Goal: Find specific page/section: Find specific page/section

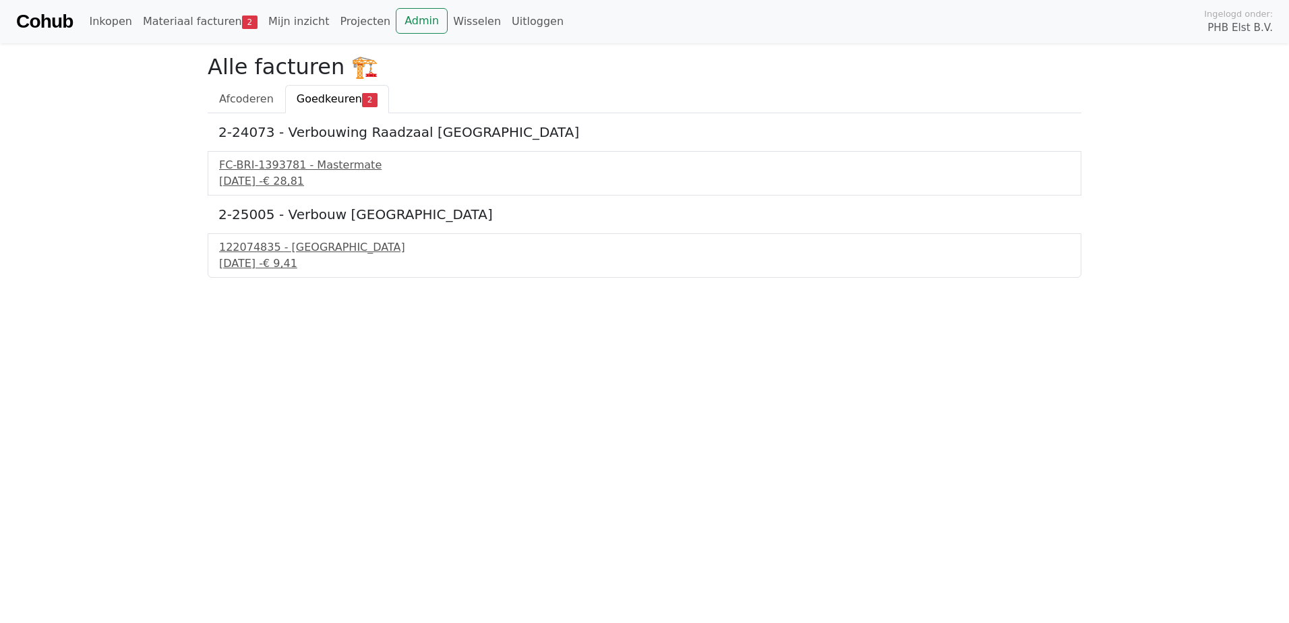
click at [36, 10] on link "Cohub" at bounding box center [44, 21] width 57 height 32
click at [34, 22] on link "Cohub" at bounding box center [44, 21] width 57 height 32
click at [40, 24] on link "Cohub" at bounding box center [44, 21] width 57 height 32
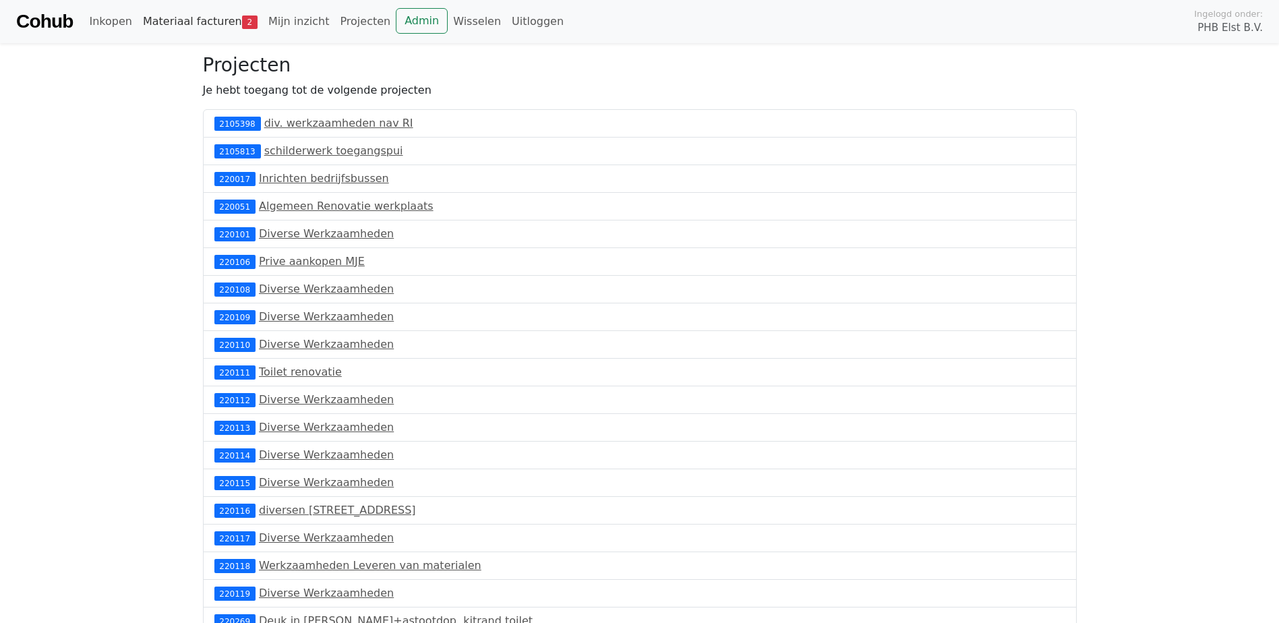
click at [203, 20] on link "Materiaal facturen 2" at bounding box center [200, 21] width 125 height 27
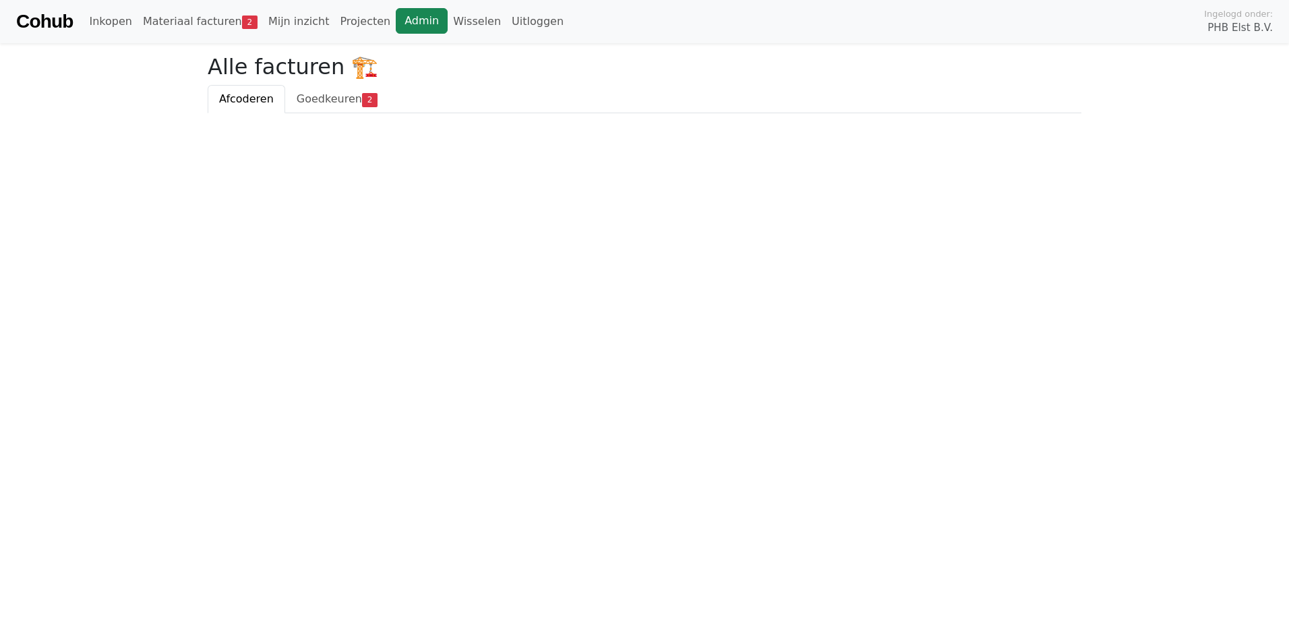
click at [400, 17] on link "Admin" at bounding box center [422, 21] width 52 height 26
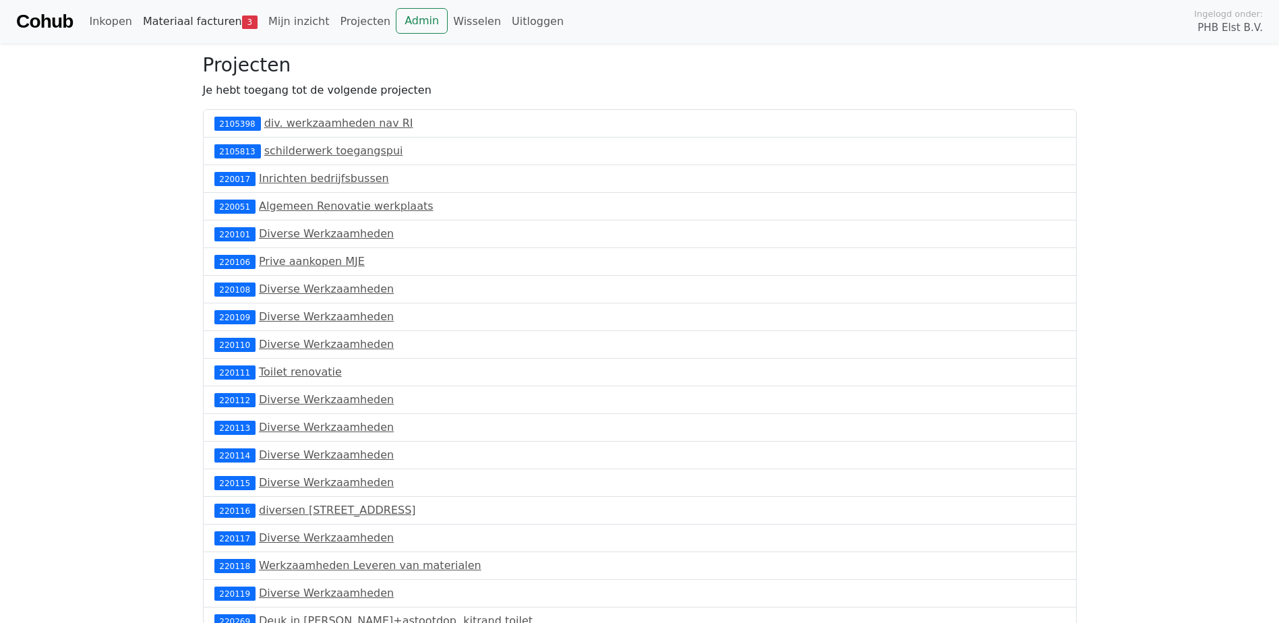
click at [225, 23] on link "Materiaal facturen 3" at bounding box center [200, 21] width 125 height 27
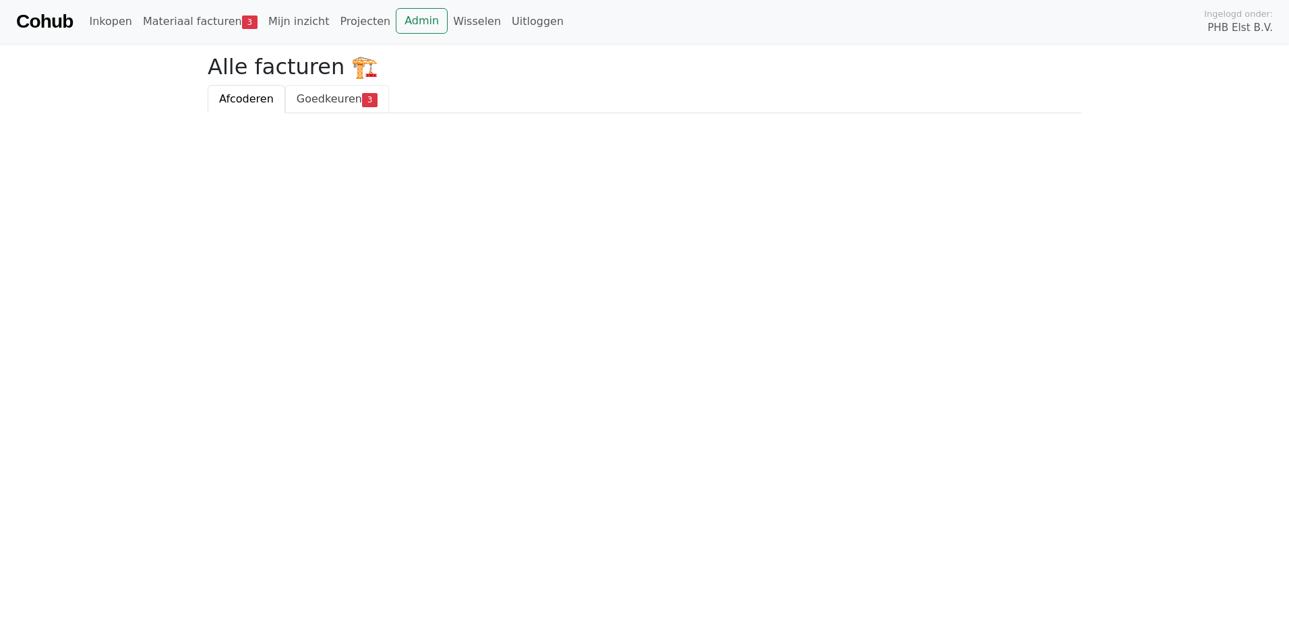
click at [326, 93] on span "Goedkeuren" at bounding box center [329, 98] width 65 height 13
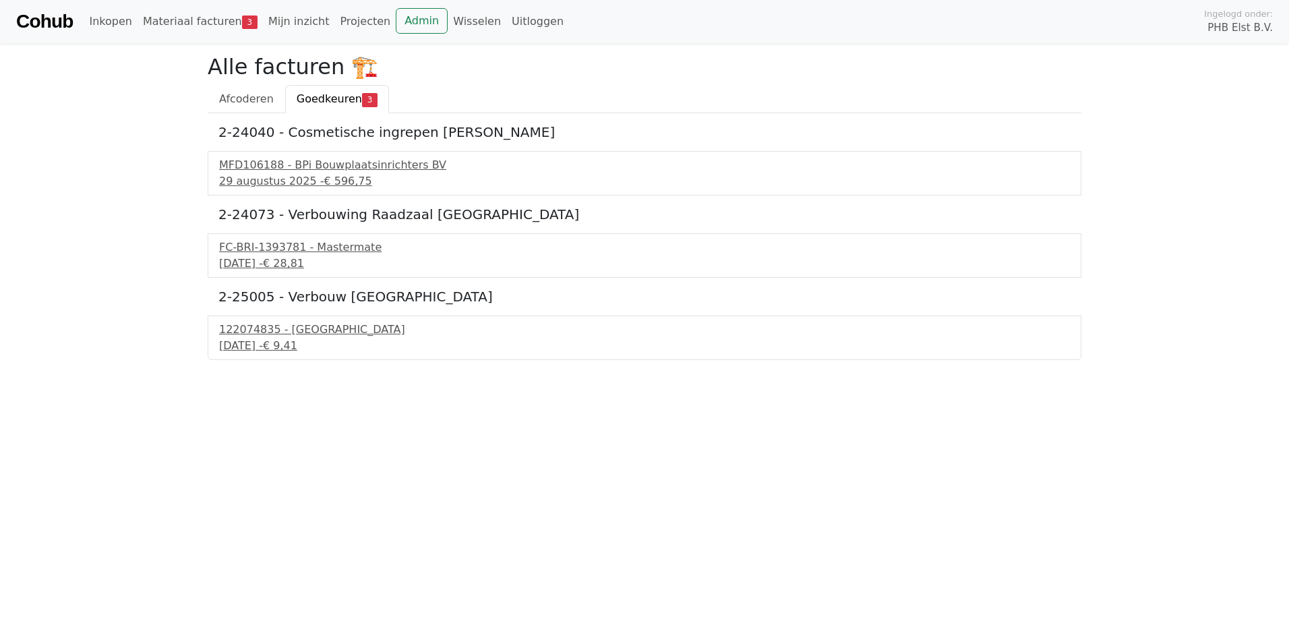
click at [34, 21] on link "Cohub" at bounding box center [44, 21] width 57 height 32
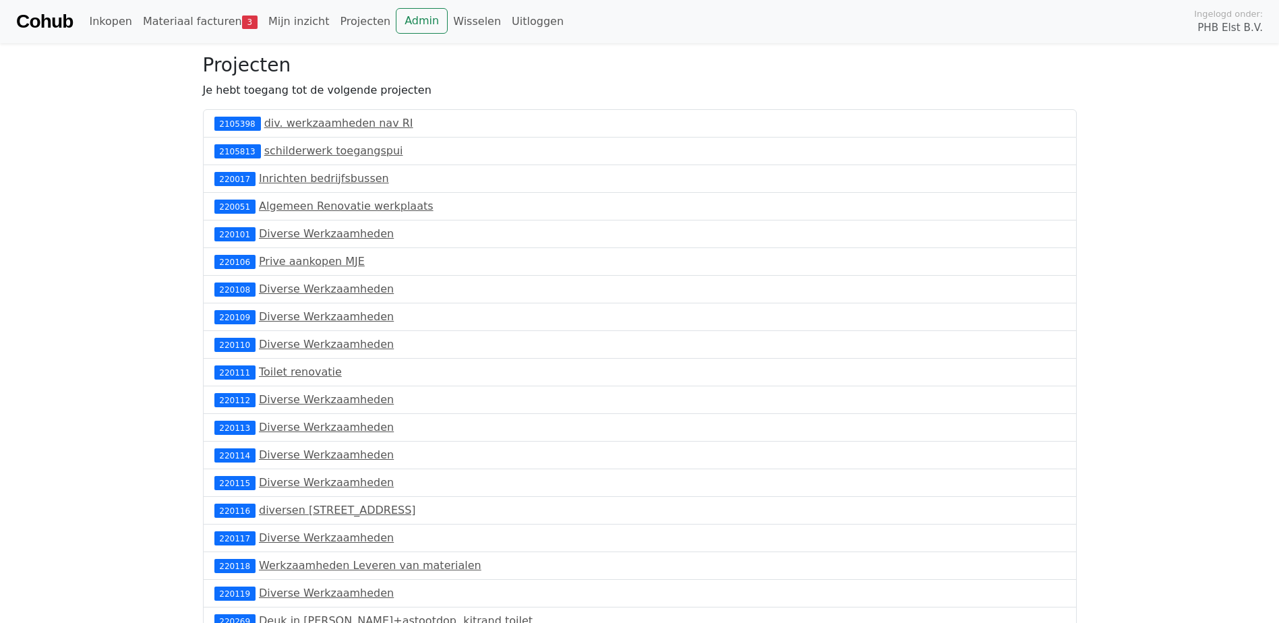
click at [34, 21] on link "Cohub" at bounding box center [44, 21] width 57 height 32
